Goal: Use online tool/utility: Use online tool/utility

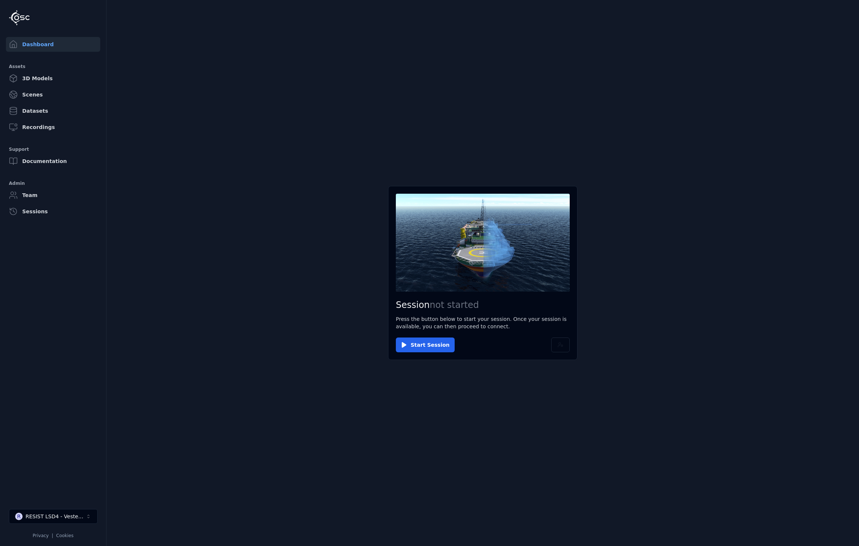
click at [415, 347] on button "Start Session" at bounding box center [425, 345] width 59 height 15
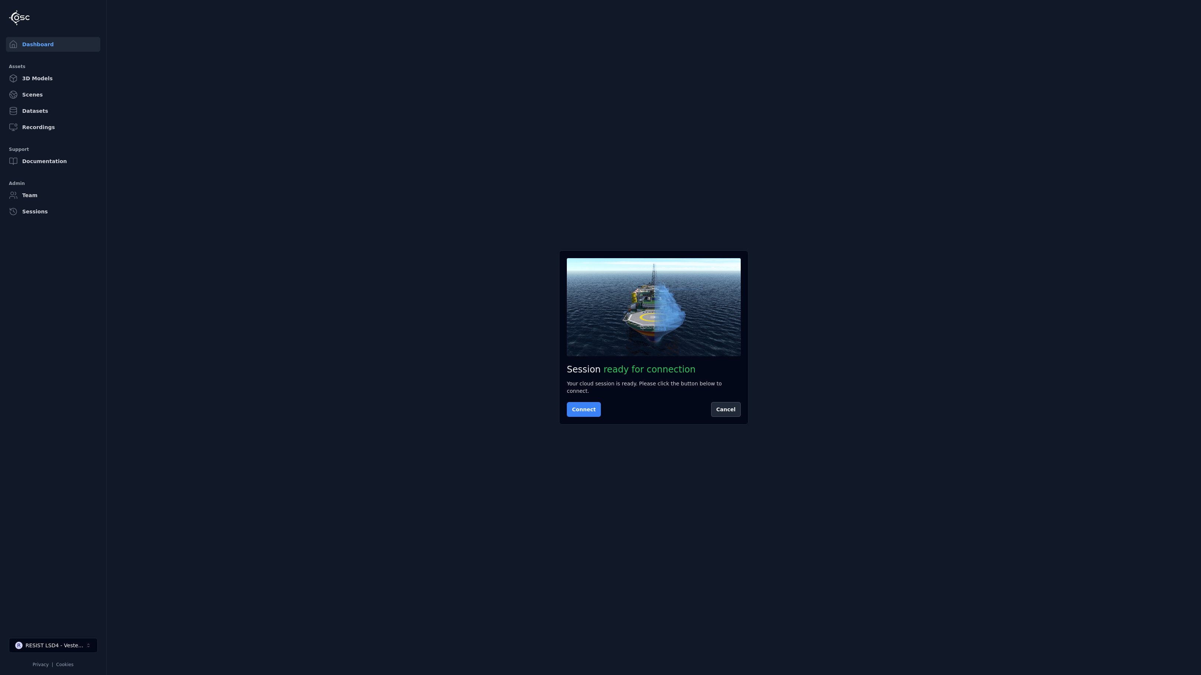
click at [578, 410] on button "Connect" at bounding box center [584, 409] width 34 height 15
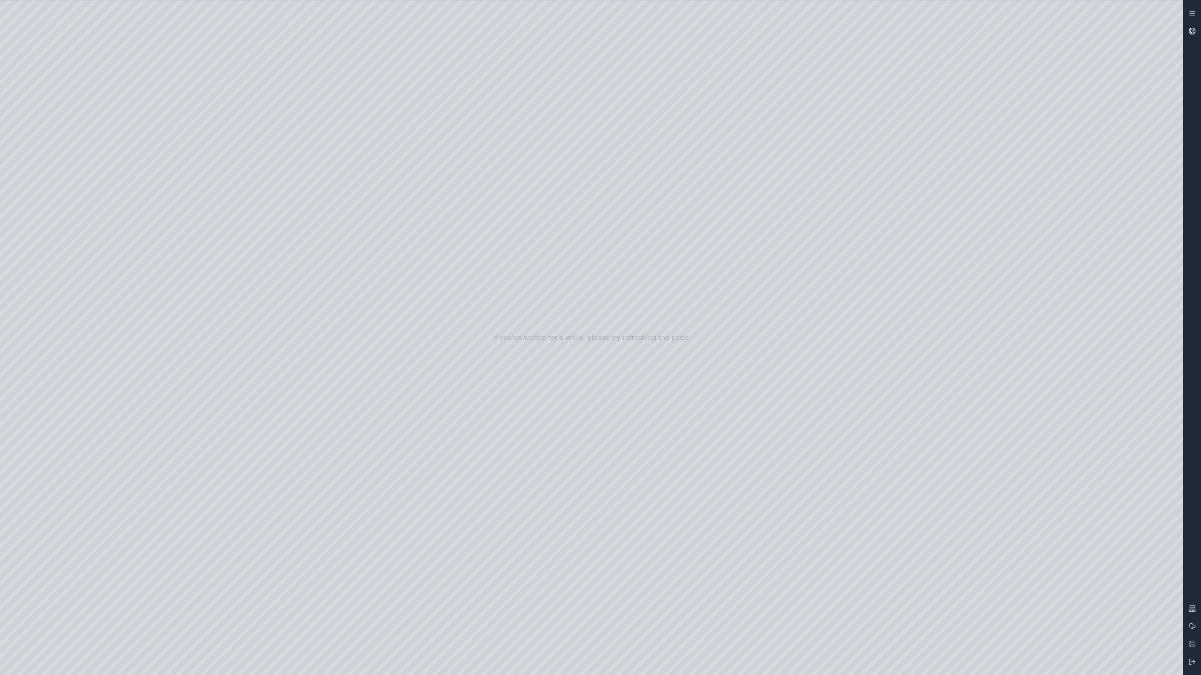
click at [858, 31] on link at bounding box center [1192, 31] width 18 height 18
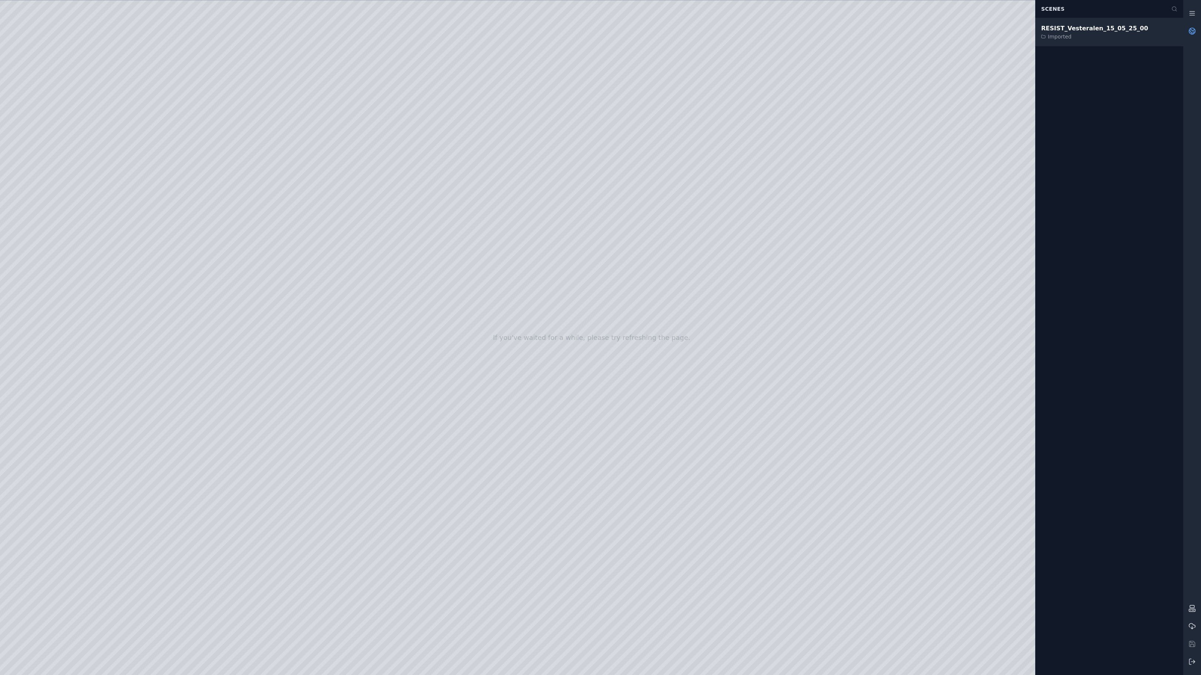
click at [858, 27] on div "RESIST_Vesteralen_15_05_25_00" at bounding box center [1094, 28] width 107 height 9
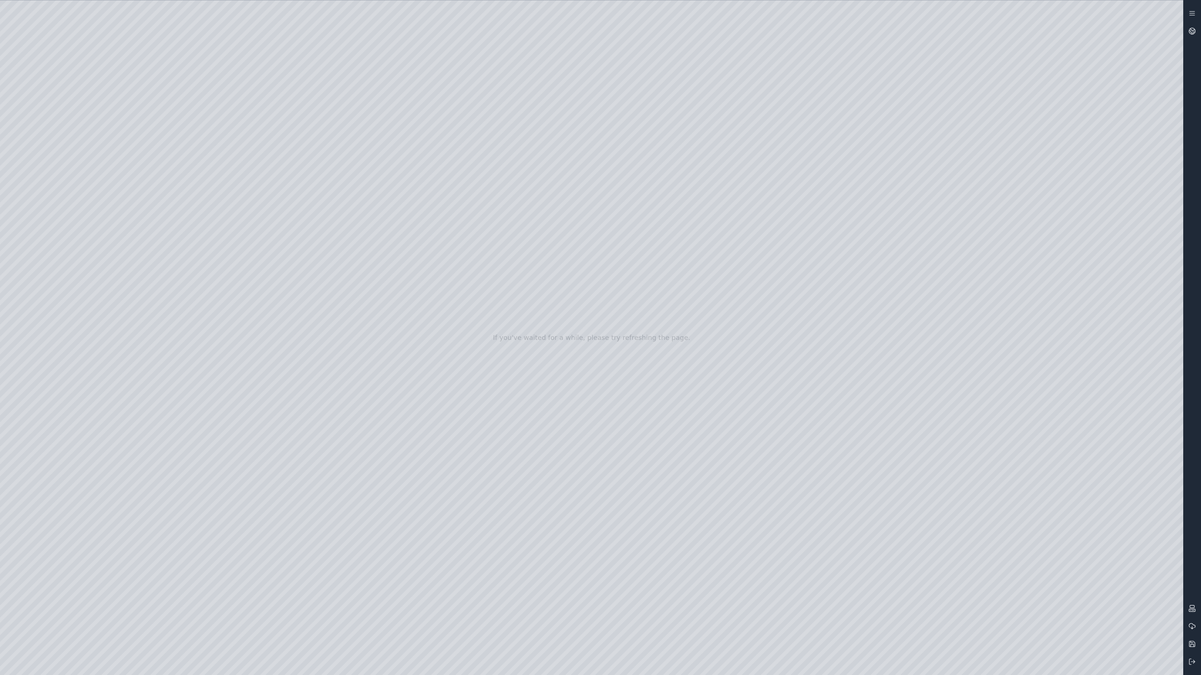
drag, startPoint x: 141, startPoint y: 274, endPoint x: 191, endPoint y: 374, distance: 112.3
drag, startPoint x: 165, startPoint y: 340, endPoint x: 127, endPoint y: 291, distance: 62.2
drag, startPoint x: 198, startPoint y: 376, endPoint x: 310, endPoint y: 372, distance: 112.5
click at [310, 372] on div at bounding box center [591, 337] width 1183 height 675
drag, startPoint x: 234, startPoint y: 304, endPoint x: 254, endPoint y: 298, distance: 21.0
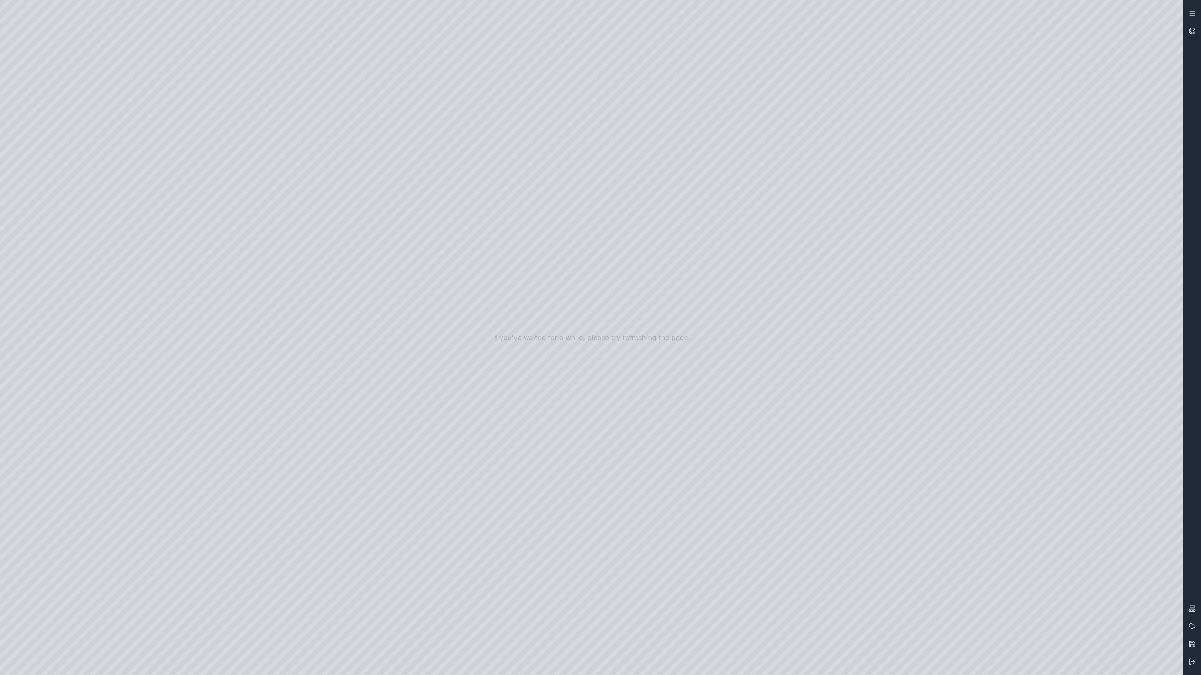
drag, startPoint x: 258, startPoint y: 287, endPoint x: 234, endPoint y: 277, distance: 25.2
drag, startPoint x: 217, startPoint y: 305, endPoint x: 436, endPoint y: 314, distance: 219.5
click at [55, 144] on div at bounding box center [591, 337] width 1183 height 675
click at [70, 192] on div at bounding box center [591, 337] width 1183 height 675
click at [301, 106] on div at bounding box center [591, 337] width 1183 height 675
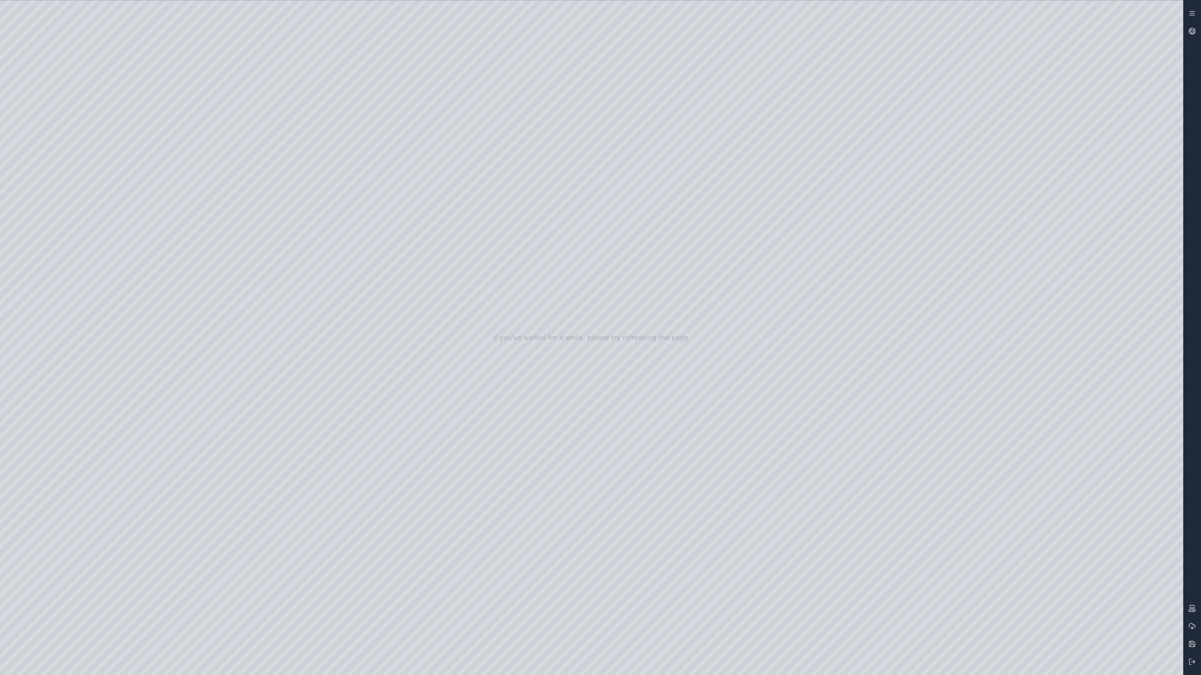
click at [203, 129] on div at bounding box center [591, 337] width 1183 height 675
click at [249, 104] on div at bounding box center [591, 337] width 1183 height 675
click at [178, 148] on div at bounding box center [591, 337] width 1183 height 675
click at [479, 261] on div at bounding box center [591, 337] width 1183 height 675
click at [134, 45] on div at bounding box center [591, 337] width 1183 height 675
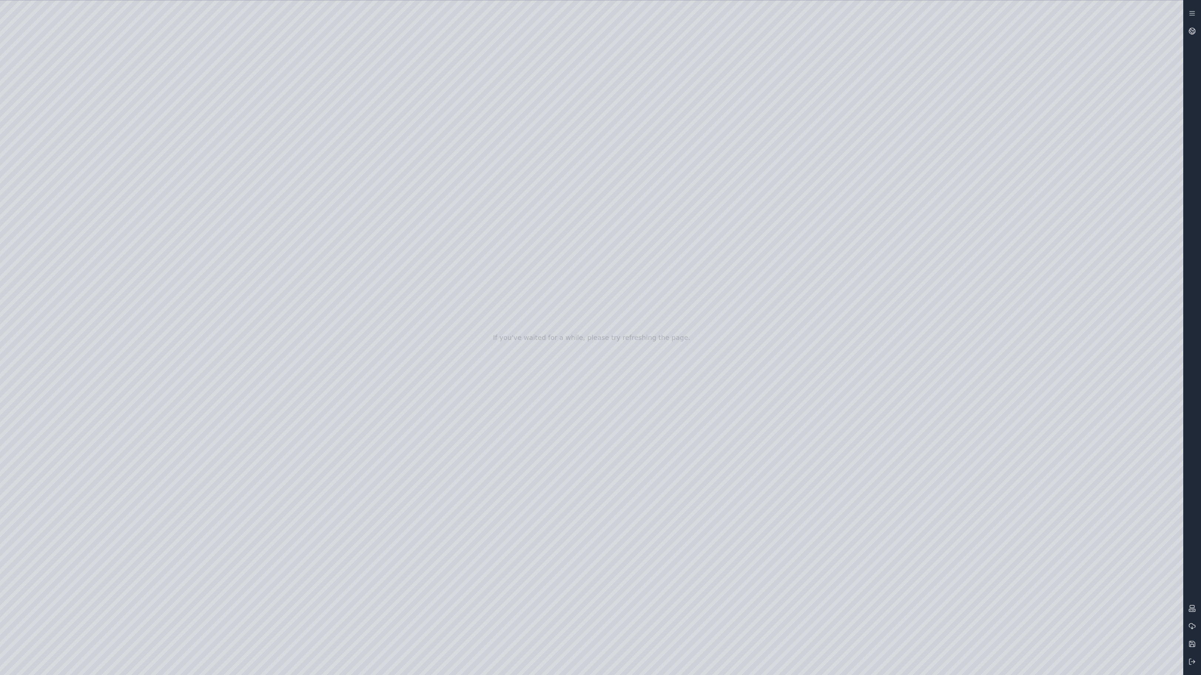
click at [63, 189] on div at bounding box center [591, 337] width 1183 height 675
click at [227, 107] on div at bounding box center [591, 337] width 1183 height 675
click at [200, 128] on div at bounding box center [591, 337] width 1183 height 675
click at [507, 515] on div at bounding box center [591, 337] width 1183 height 675
drag, startPoint x: 517, startPoint y: 449, endPoint x: 735, endPoint y: 431, distance: 218.6
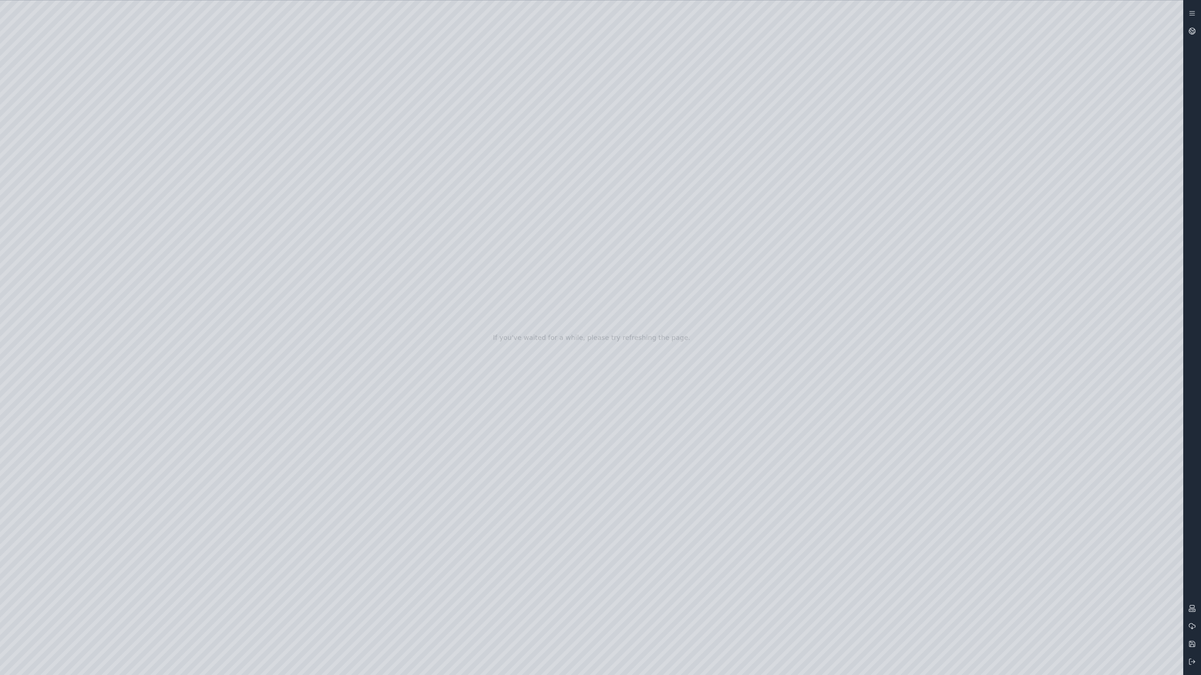
click at [749, 262] on div at bounding box center [591, 337] width 1183 height 675
click at [653, 185] on div at bounding box center [591, 337] width 1183 height 675
click at [624, 272] on div at bounding box center [591, 337] width 1183 height 675
click at [791, 194] on div at bounding box center [591, 337] width 1183 height 675
click at [747, 308] on div at bounding box center [591, 337] width 1183 height 675
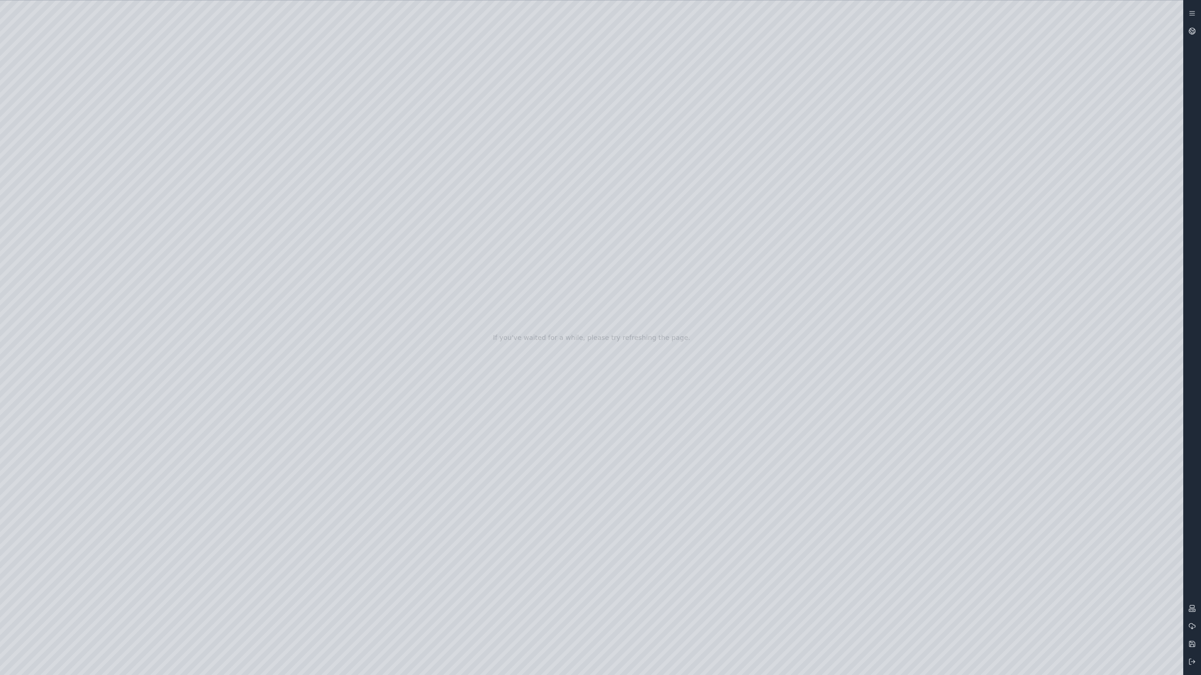
click at [737, 199] on div at bounding box center [591, 337] width 1183 height 675
click at [783, 182] on div at bounding box center [591, 337] width 1183 height 675
click at [833, 275] on div at bounding box center [591, 337] width 1183 height 675
click at [700, 266] on div at bounding box center [591, 337] width 1183 height 675
click at [826, 131] on div at bounding box center [591, 337] width 1183 height 675
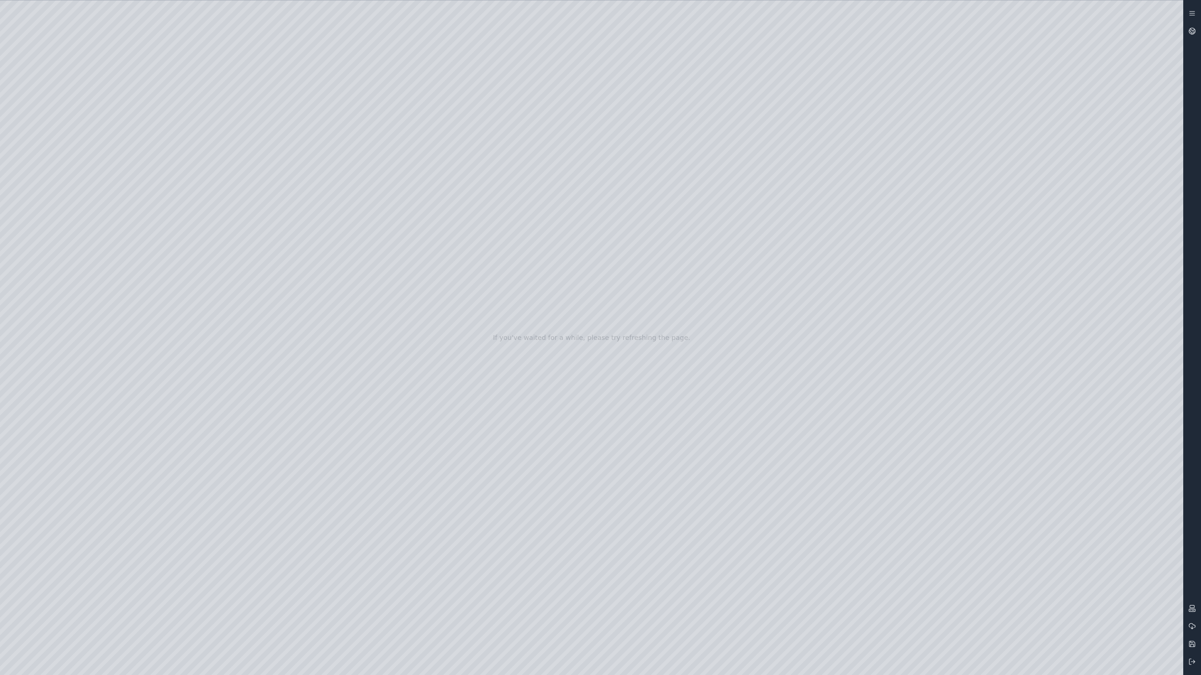
drag, startPoint x: 546, startPoint y: 266, endPoint x: 574, endPoint y: 305, distance: 48.6
drag, startPoint x: 576, startPoint y: 257, endPoint x: 748, endPoint y: 243, distance: 172.6
click at [748, 243] on div at bounding box center [591, 337] width 1183 height 675
click at [858, 546] on icon at bounding box center [1191, 661] width 7 height 7
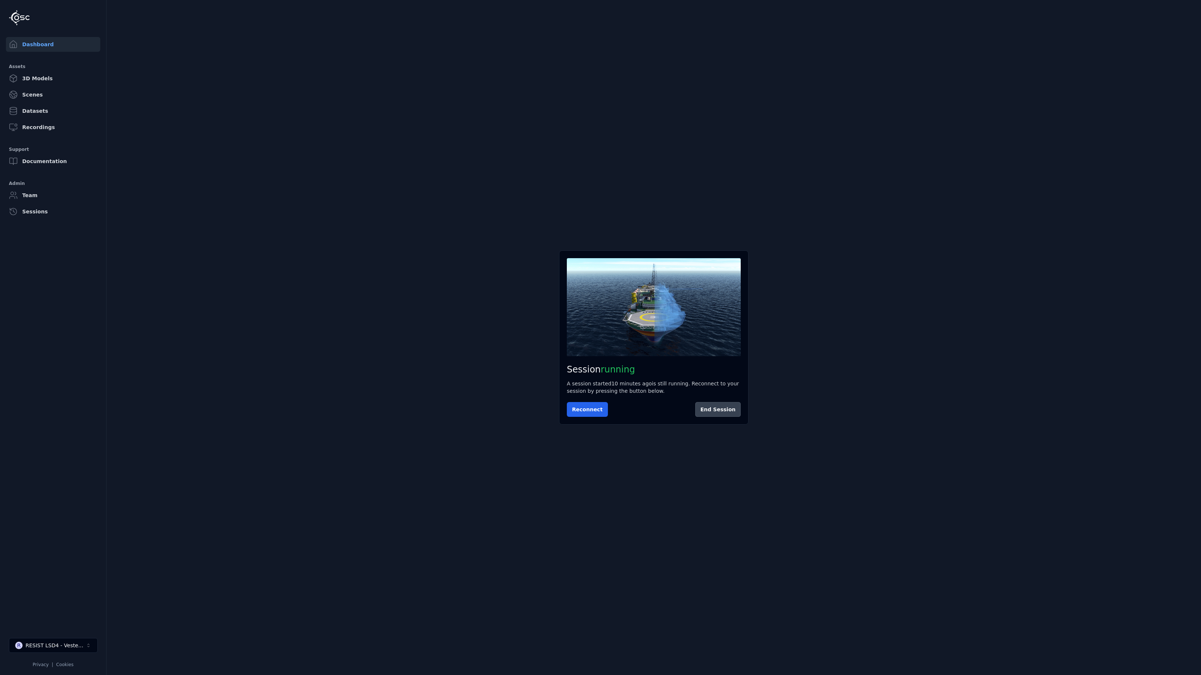
click at [723, 406] on button "End Session" at bounding box center [717, 409] width 45 height 15
